Goal: Navigation & Orientation: Find specific page/section

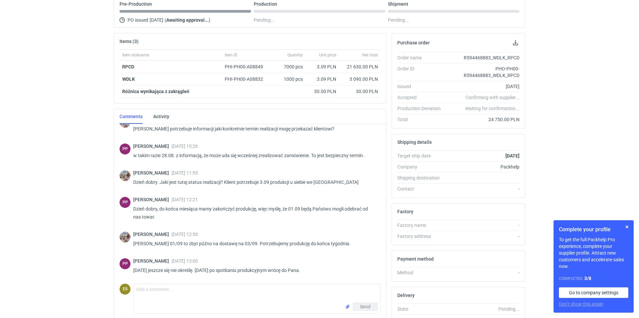
scroll to position [118, 0]
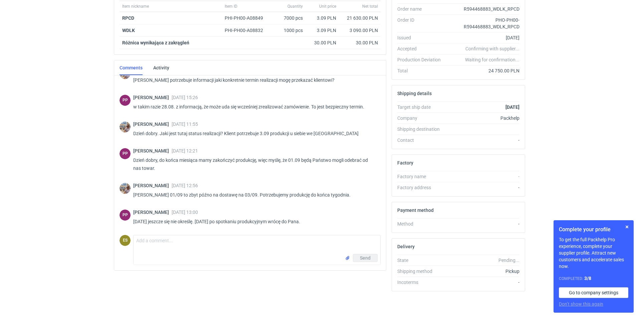
click at [37, 191] on div "RFQs Specs Designs Items Orders Customers Tools Analytics 11 20 ES [PERSON_NAME…" at bounding box center [319, 41] width 639 height 318
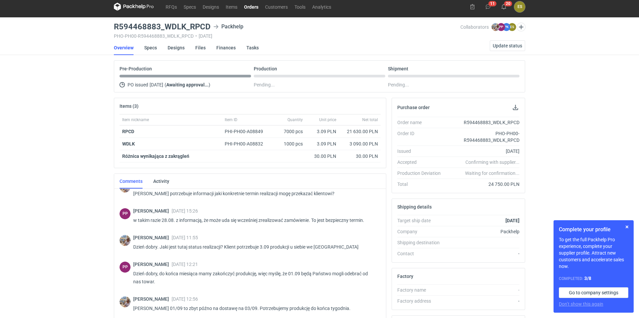
scroll to position [0, 0]
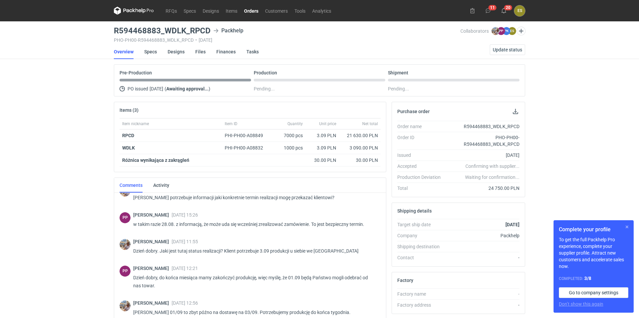
click at [627, 228] on button "button" at bounding box center [627, 227] width 8 height 8
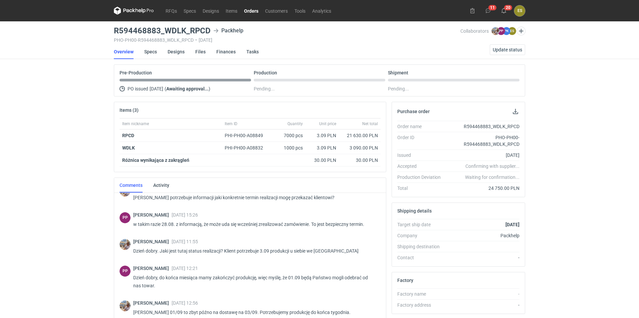
drag, startPoint x: 32, startPoint y: 138, endPoint x: 37, endPoint y: 135, distance: 6.2
click at [32, 138] on div "RFQs Specs Designs Items Orders Customers Tools Analytics 11 20 ES [PERSON_NAME…" at bounding box center [319, 159] width 639 height 318
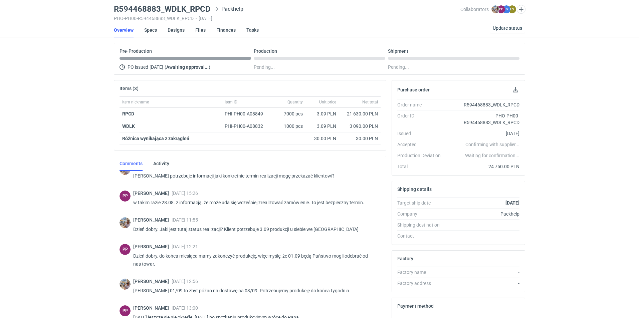
scroll to position [33, 0]
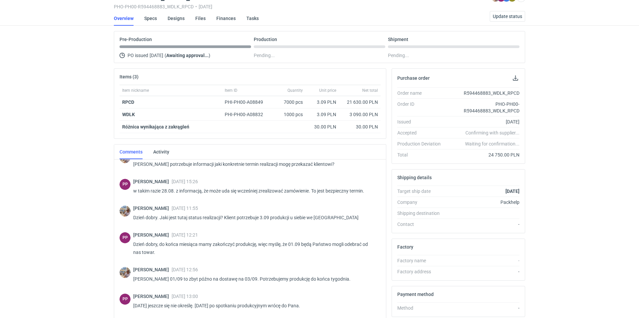
click at [9, 196] on div "RFQs Specs Designs Items Orders Customers Tools Analytics 11 20 ES [PERSON_NAME…" at bounding box center [319, 126] width 639 height 318
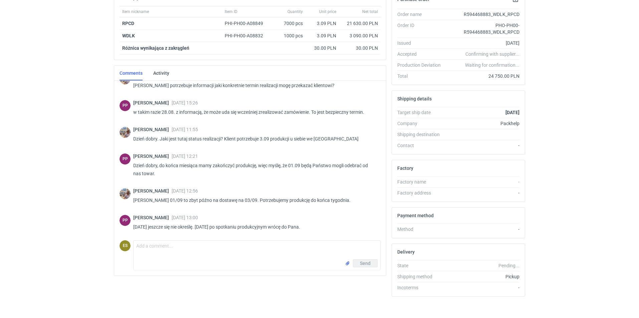
scroll to position [118, 0]
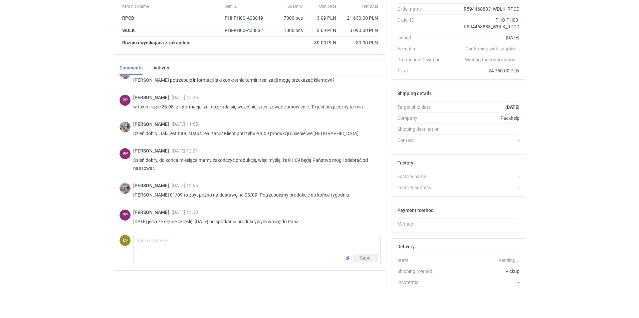
click at [63, 185] on div "RFQs Specs Designs Items Orders Customers Tools Analytics 11 20 ES [PERSON_NAME…" at bounding box center [319, 41] width 639 height 318
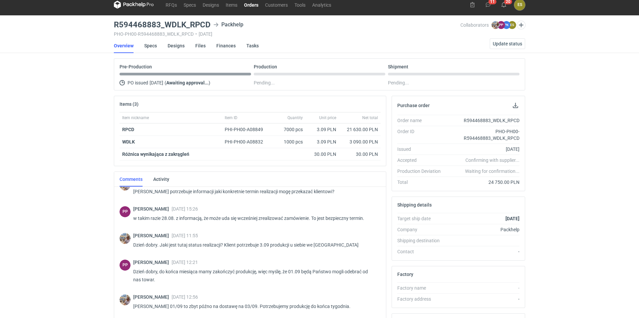
scroll to position [0, 0]
